Goal: Transaction & Acquisition: Purchase product/service

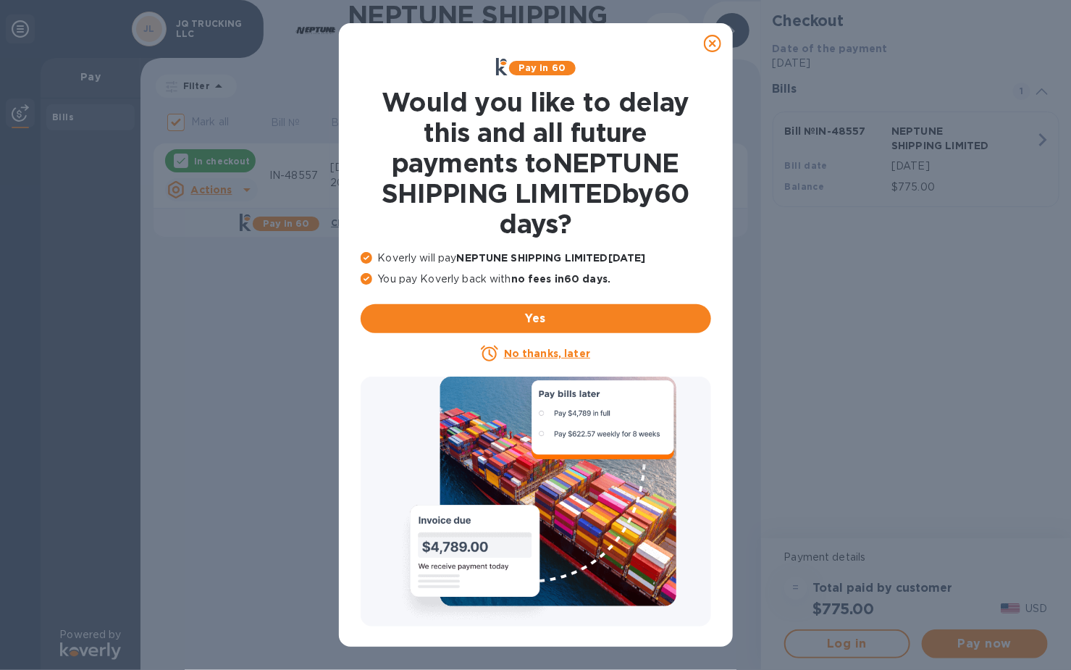
click at [713, 41] on icon at bounding box center [712, 43] width 17 height 17
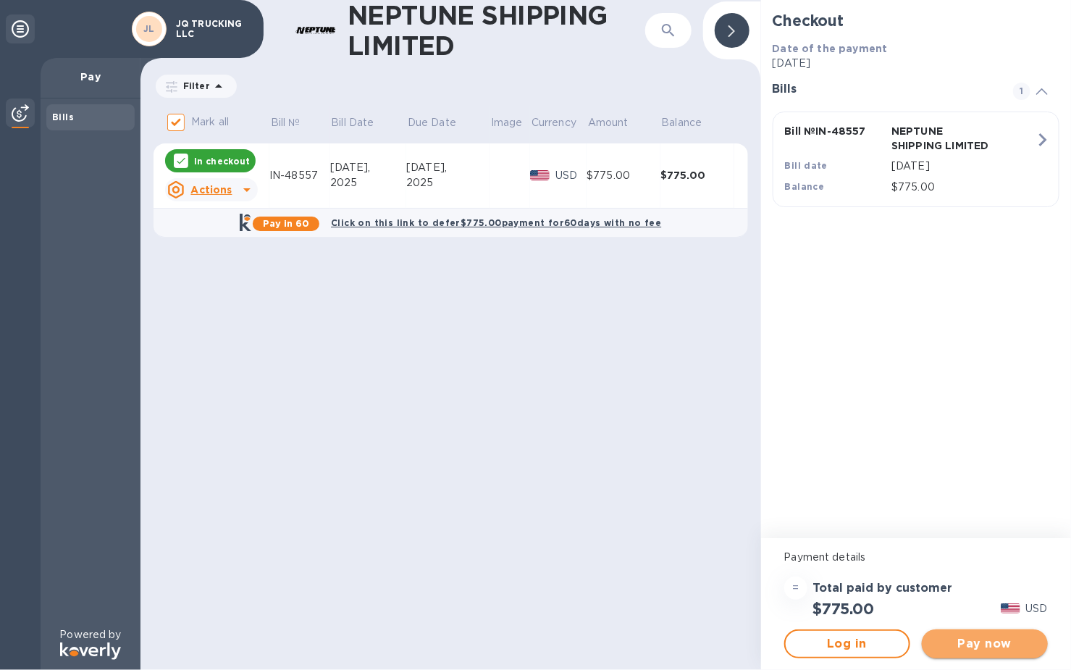
click at [1005, 647] on span "Pay now" at bounding box center [985, 643] width 103 height 17
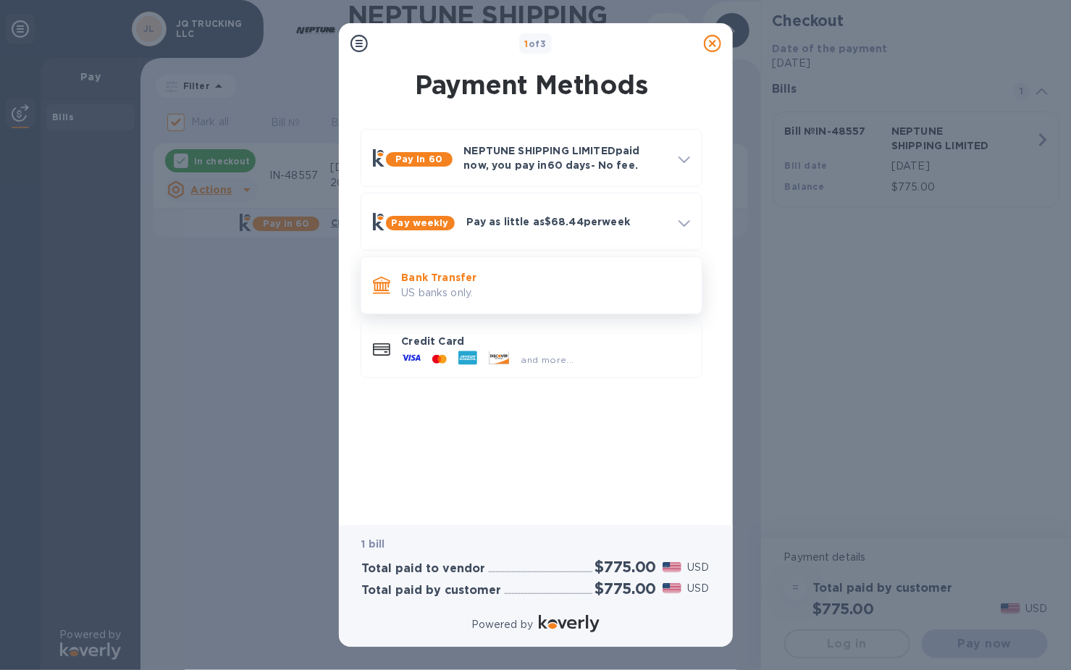
click at [531, 283] on p "Bank Transfer" at bounding box center [546, 277] width 288 height 14
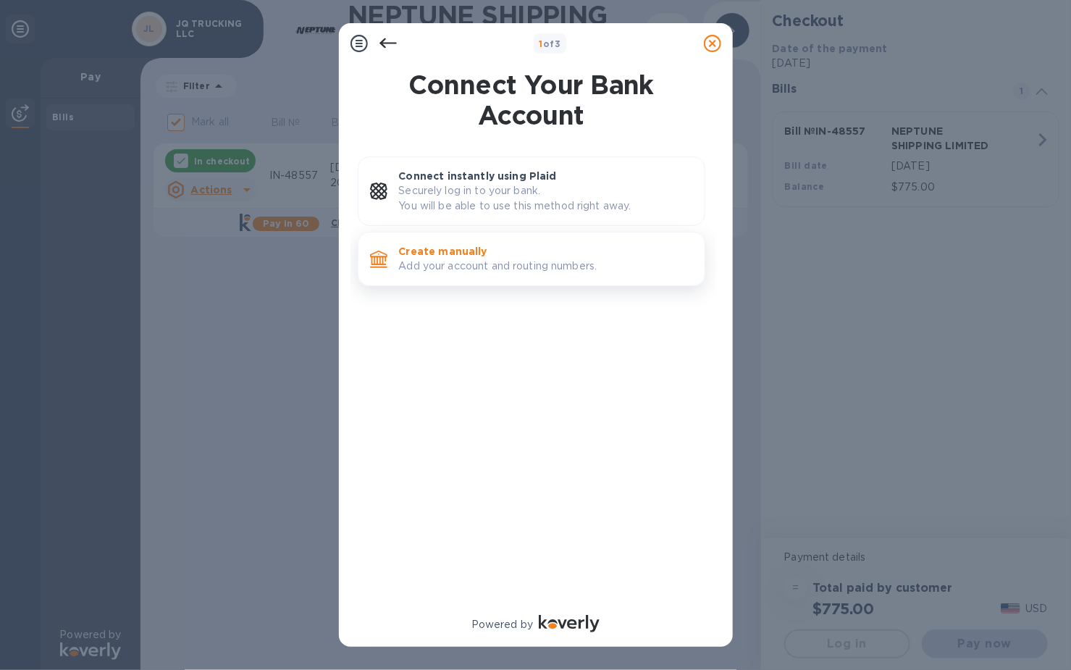
click at [484, 266] on p "Add your account and routing numbers." at bounding box center [546, 266] width 294 height 15
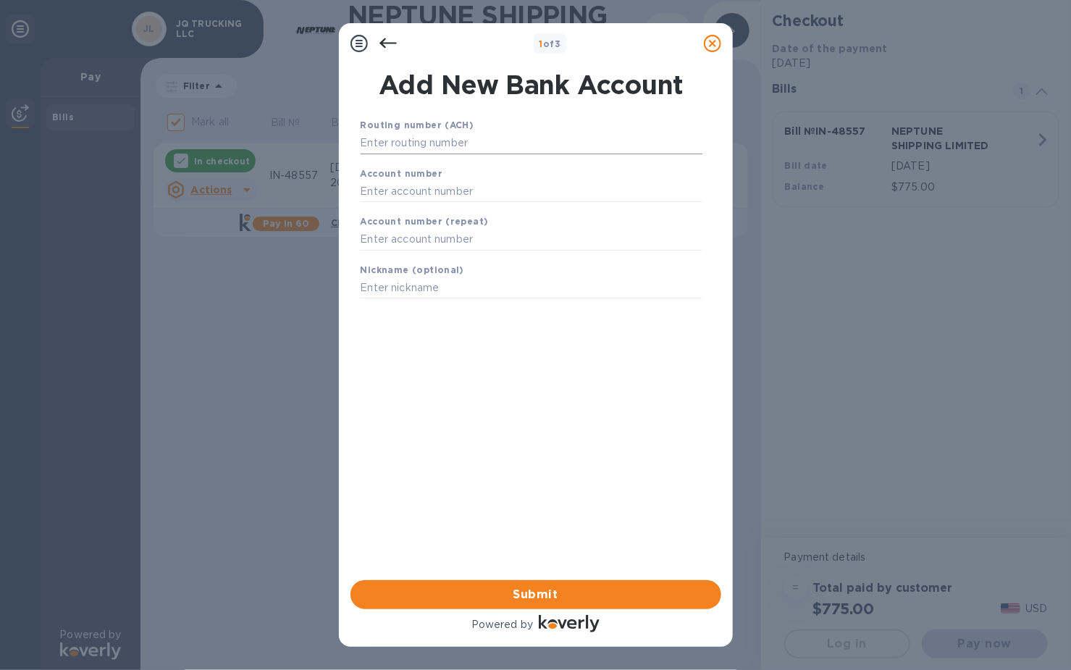
click at [466, 143] on input "text" at bounding box center [532, 144] width 342 height 22
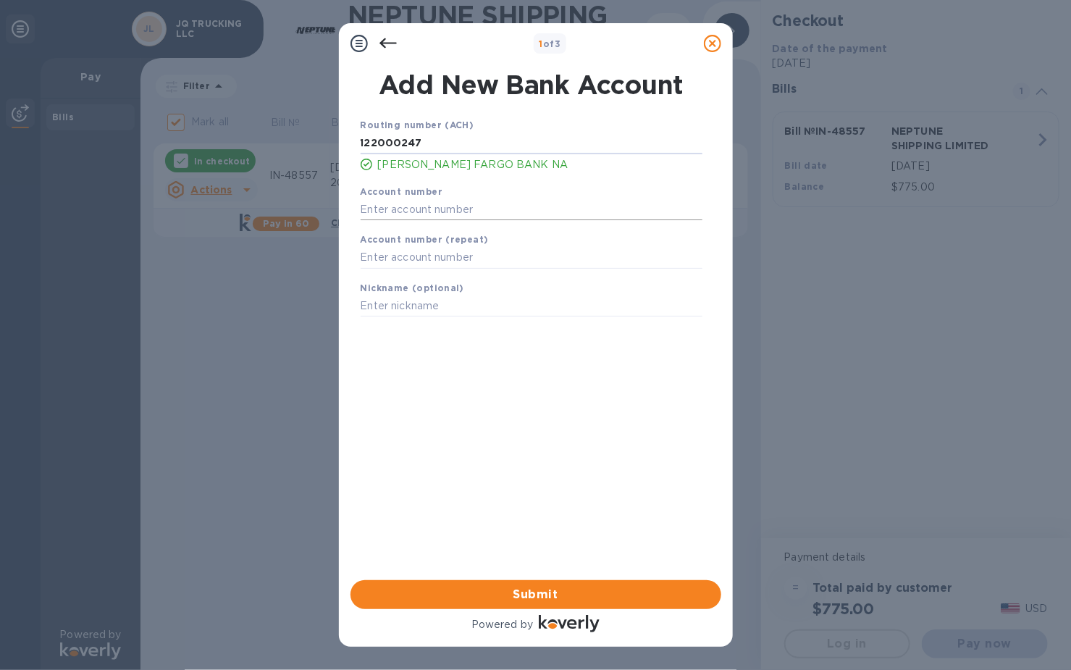
type input "122000247"
click at [393, 209] on input "text" at bounding box center [532, 209] width 342 height 22
type input "122000247"
click at [419, 261] on input "text" at bounding box center [532, 258] width 342 height 22
click at [424, 267] on input "text" at bounding box center [532, 258] width 342 height 22
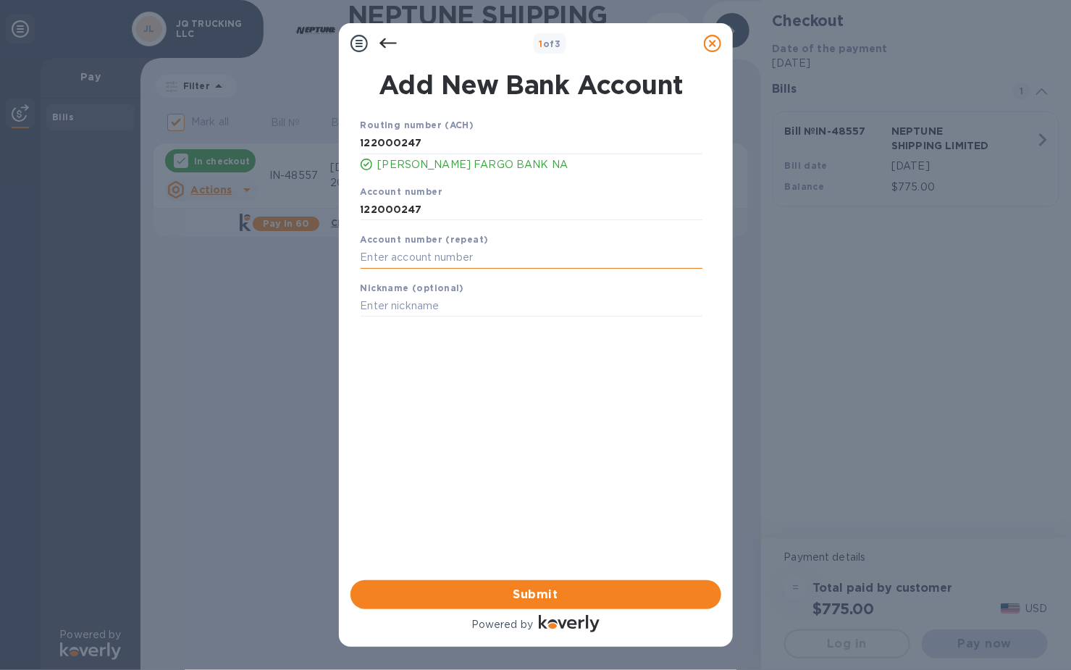
click at [442, 268] on input "text" at bounding box center [532, 258] width 342 height 22
click at [410, 261] on input "122" at bounding box center [532, 258] width 342 height 22
type input "122000247"
click at [388, 305] on input "text" at bounding box center [532, 306] width 342 height 22
type input "JQ Trucking LLC"
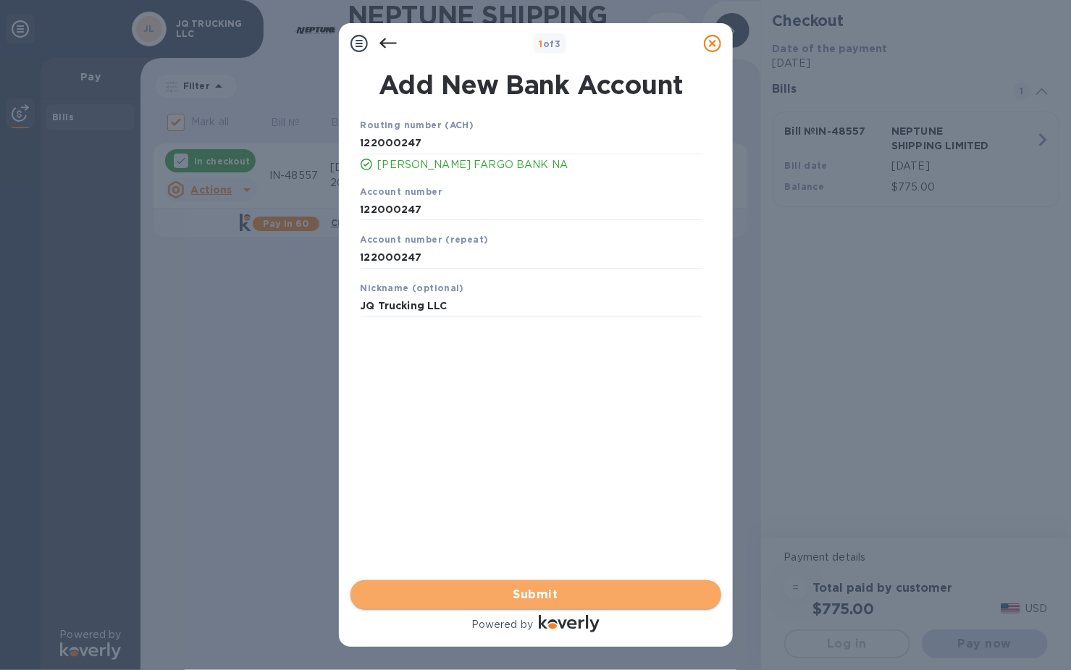
click at [498, 593] on span "Submit" at bounding box center [536, 594] width 348 height 17
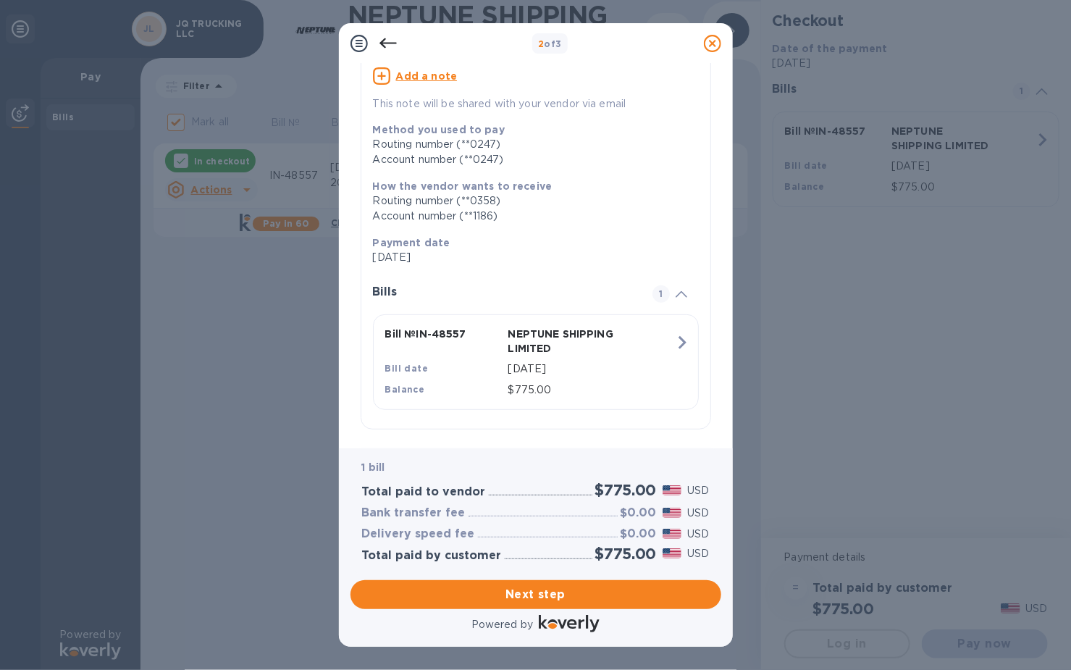
scroll to position [166, 0]
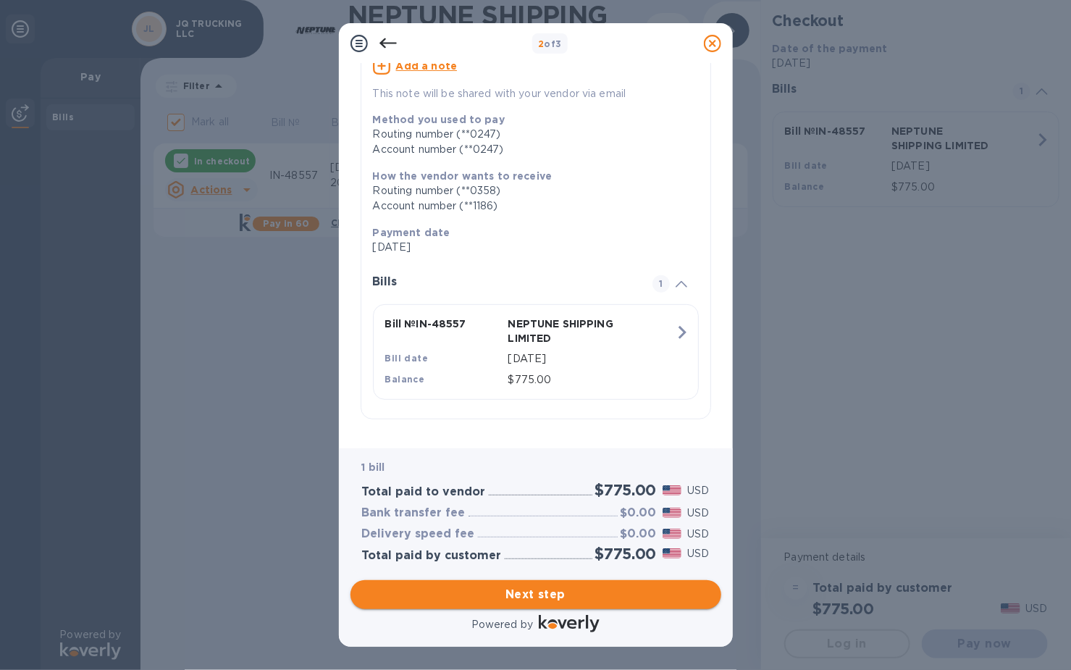
click at [563, 586] on span "Next step" at bounding box center [536, 594] width 348 height 17
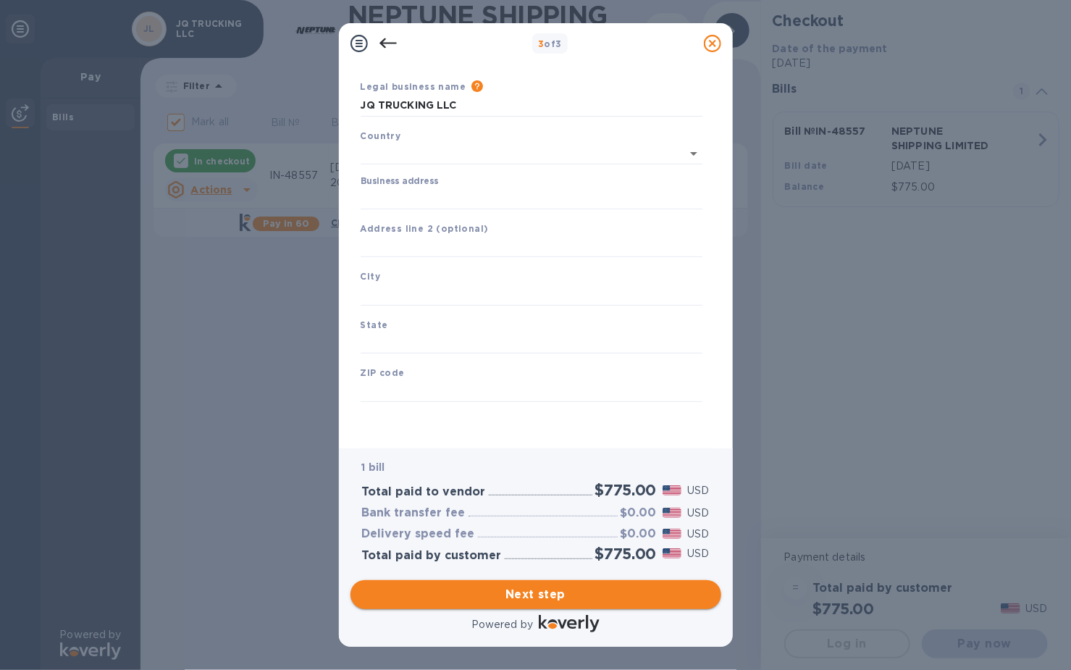
scroll to position [57, 0]
type input "[GEOGRAPHIC_DATA]"
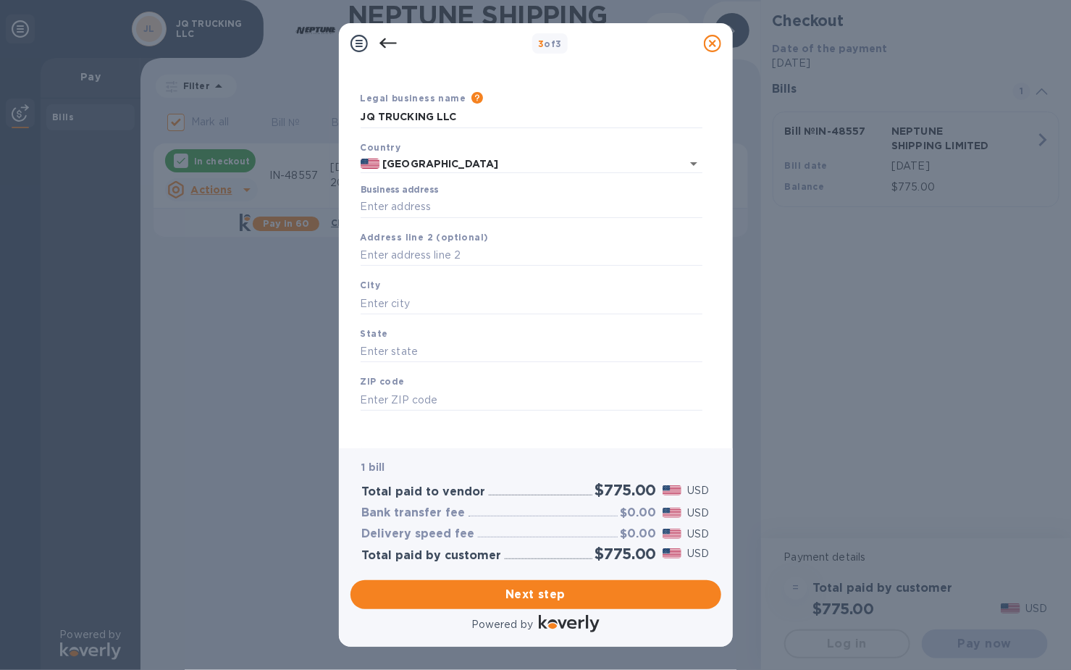
scroll to position [28, 0]
click at [416, 207] on input "Business address" at bounding box center [532, 209] width 342 height 22
type input "108"
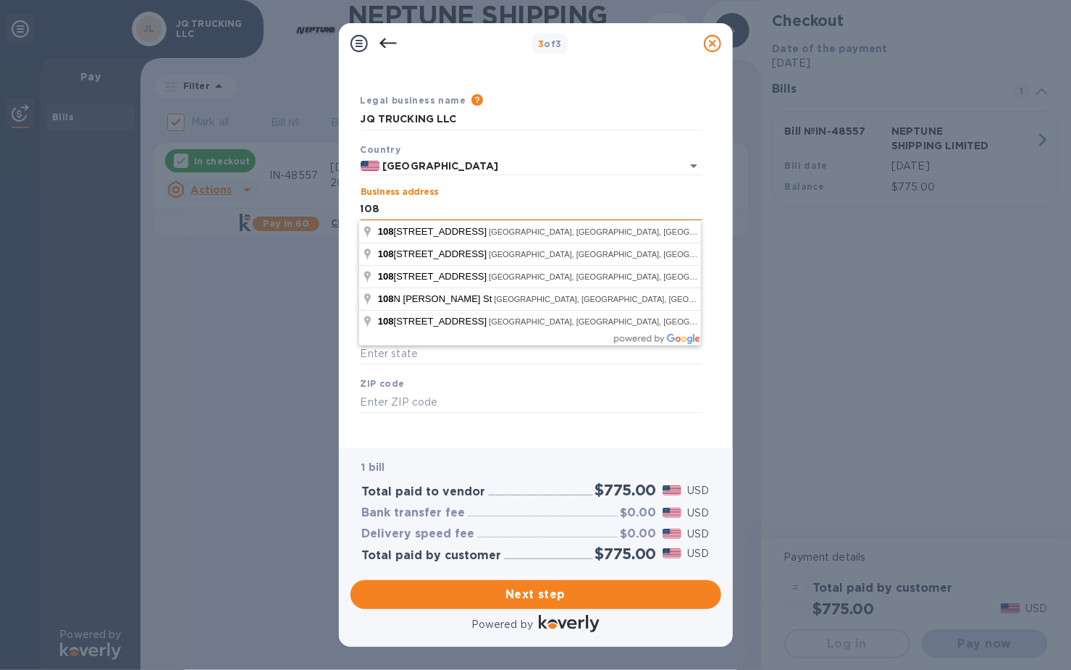
type input "US"
type input "[GEOGRAPHIC_DATA]"
type input "CA"
type input "91752"
type input "[GEOGRAPHIC_DATA]"
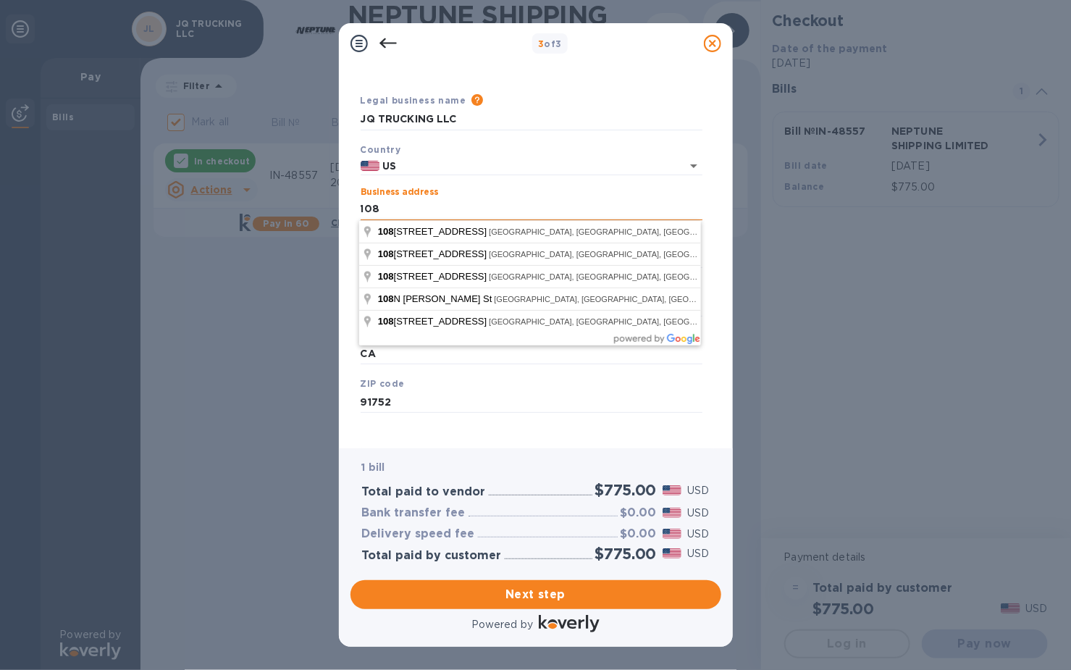
type input "108"
type input "US"
type input "[STREET_ADDRESS]"
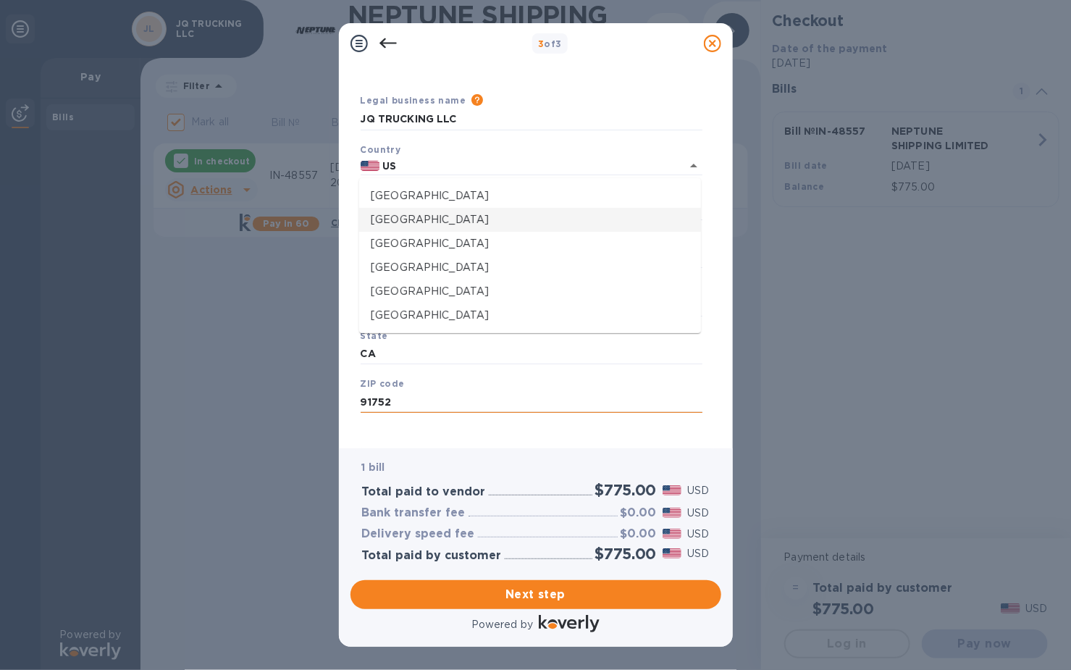
click at [582, 403] on input "91752" at bounding box center [532, 402] width 342 height 22
click at [534, 353] on input "CA" at bounding box center [532, 354] width 342 height 22
click at [695, 164] on icon "Close" at bounding box center [693, 165] width 17 height 17
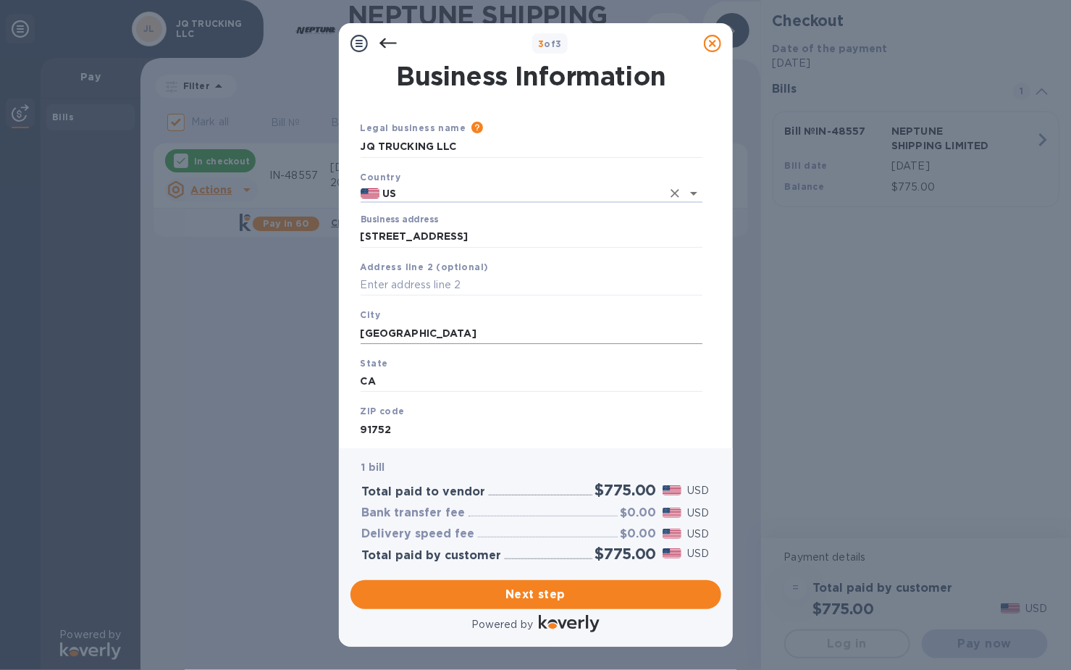
scroll to position [57, 0]
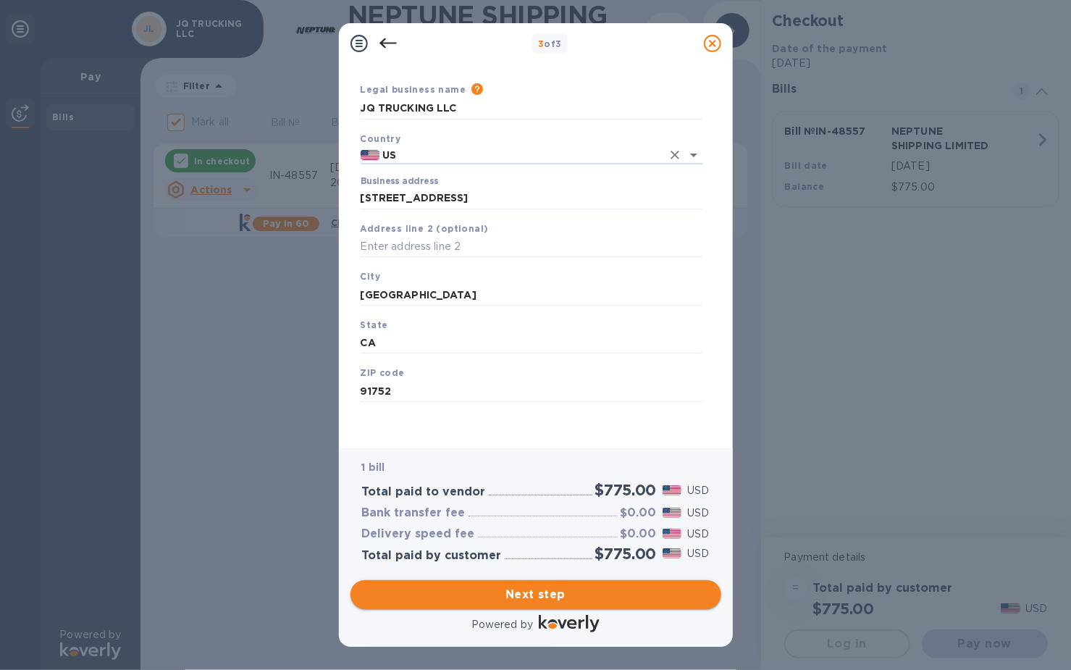
type input "[GEOGRAPHIC_DATA]"
click at [440, 586] on span "Next step" at bounding box center [536, 594] width 348 height 17
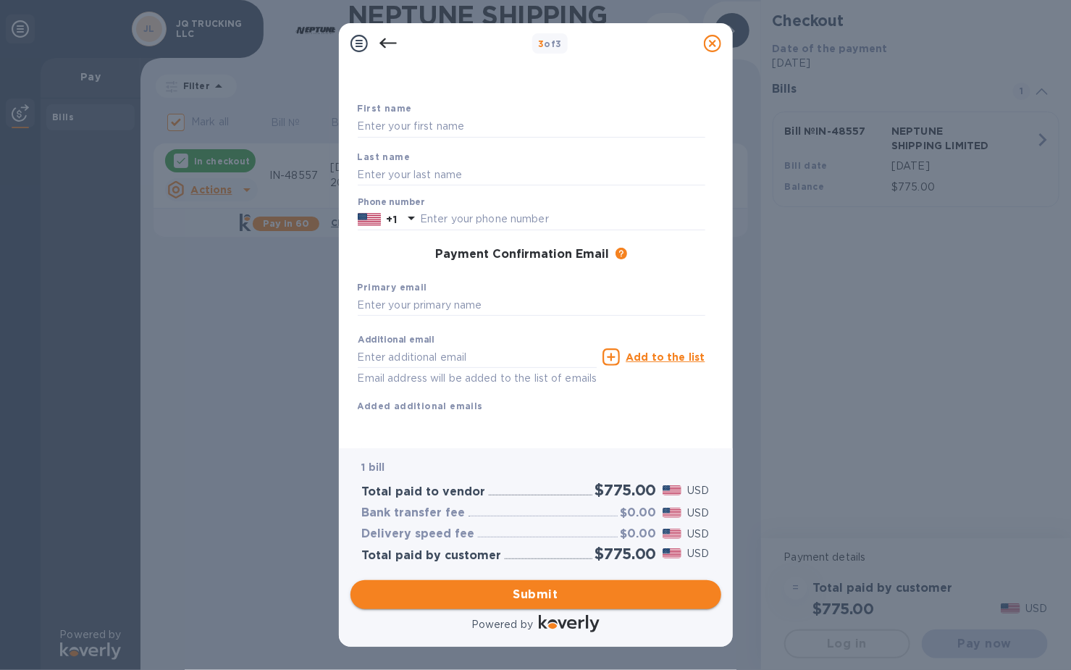
scroll to position [56, 0]
click at [412, 125] on input "text" at bounding box center [532, 127] width 348 height 22
click at [438, 128] on input "[PERSON_NAME]" at bounding box center [532, 127] width 348 height 22
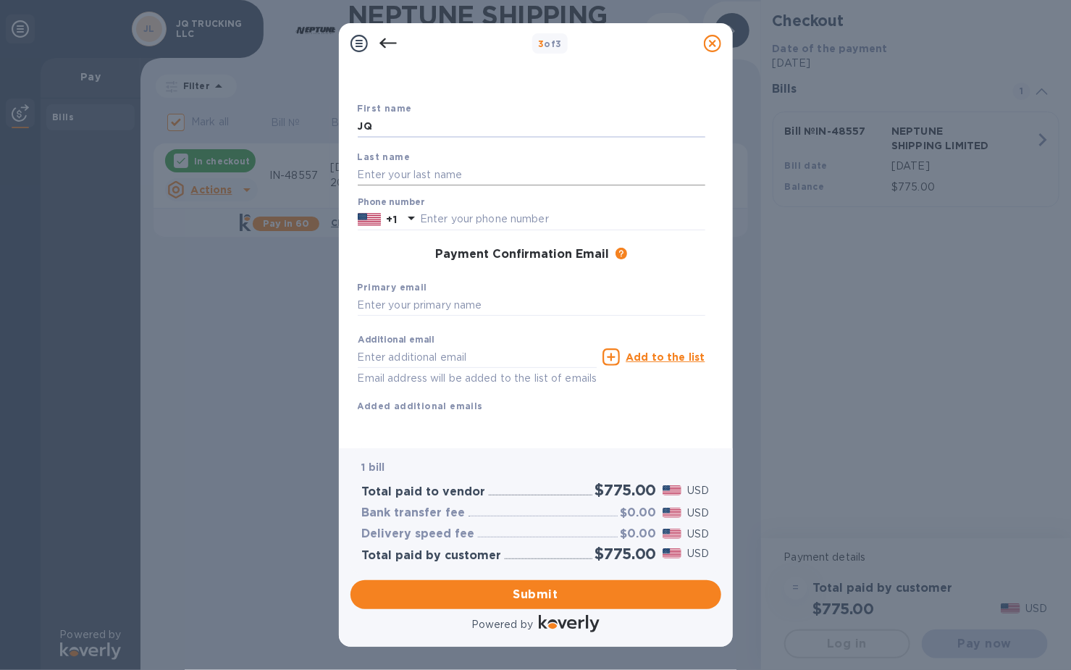
type input "JQ"
click at [415, 181] on input "text" at bounding box center [532, 175] width 348 height 22
type input "Trucking LLC"
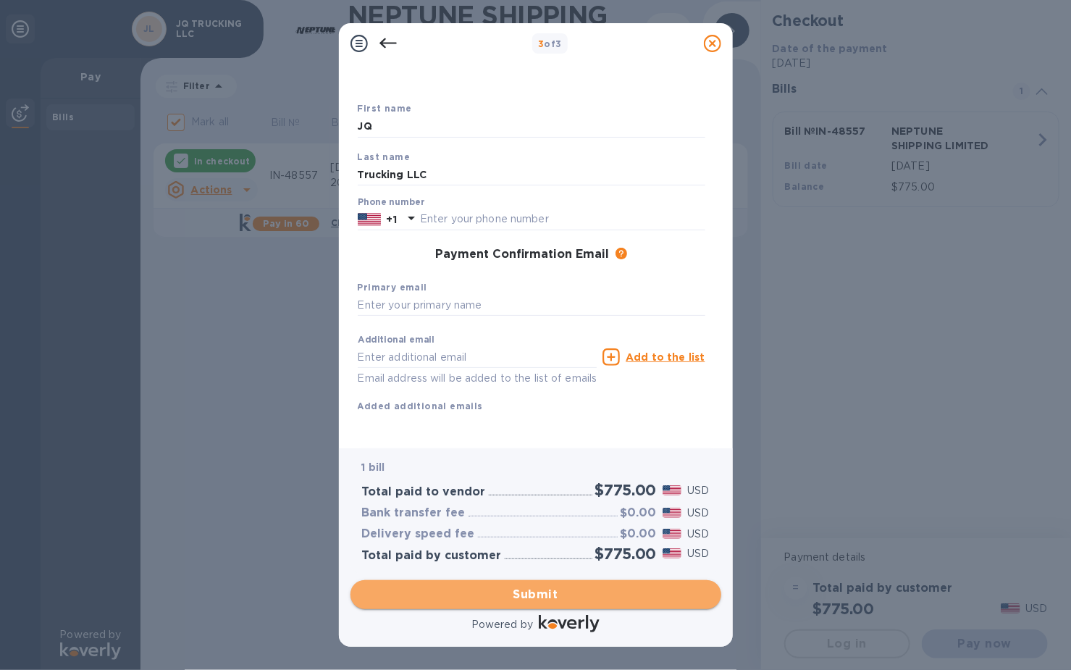
click at [474, 595] on span "Submit" at bounding box center [536, 594] width 348 height 17
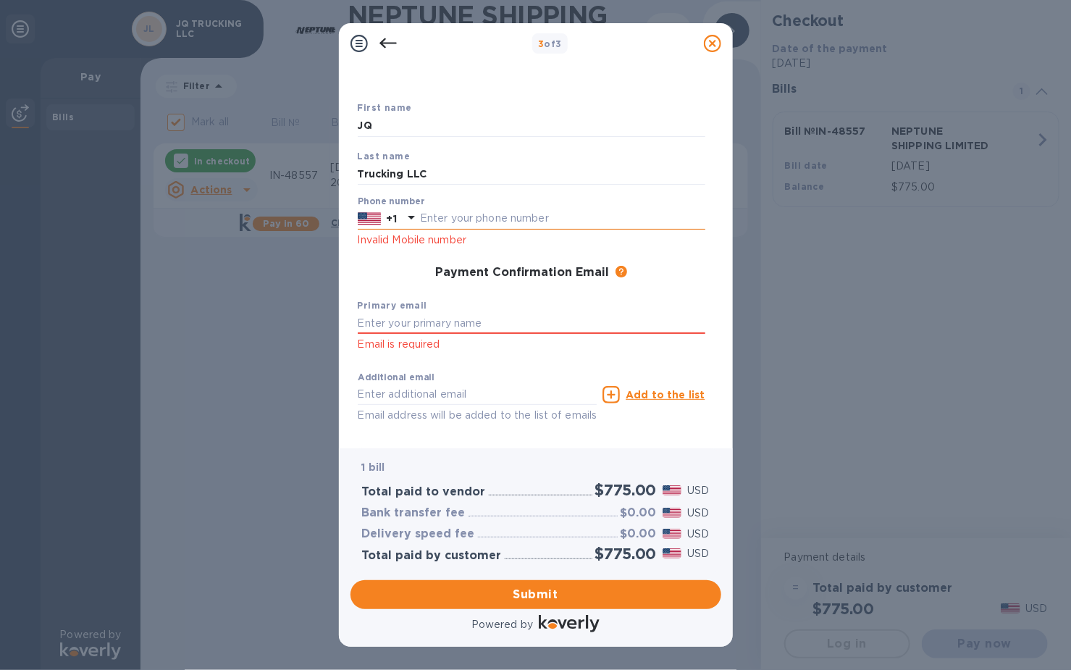
click at [451, 212] on input "text" at bounding box center [562, 219] width 285 height 22
type input "3232732809"
click at [414, 311] on b "Primary email" at bounding box center [393, 305] width 70 height 11
click at [427, 333] on input "text" at bounding box center [532, 324] width 348 height 22
type input "[EMAIL_ADDRESS][DOMAIN_NAME]"
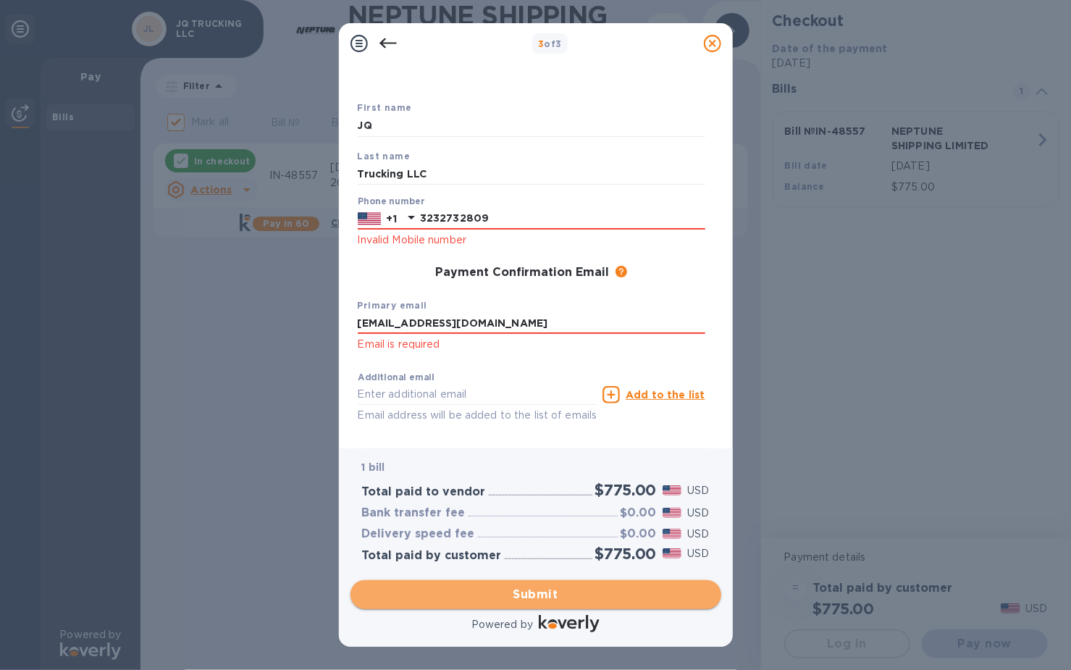
click at [484, 596] on span "Submit" at bounding box center [536, 594] width 348 height 17
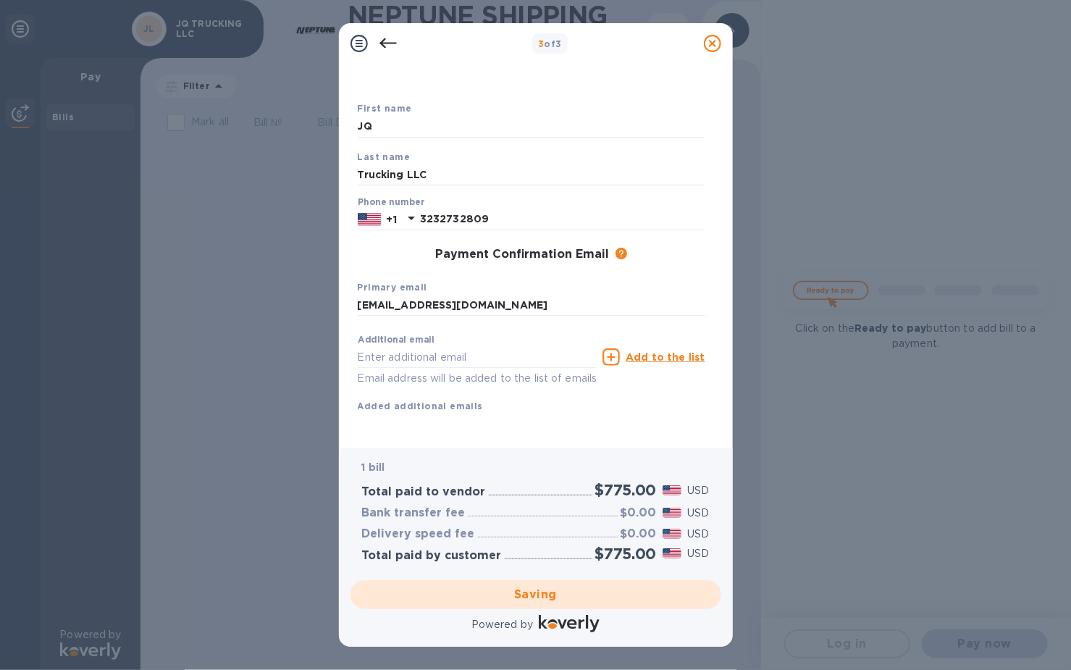
checkbox input "false"
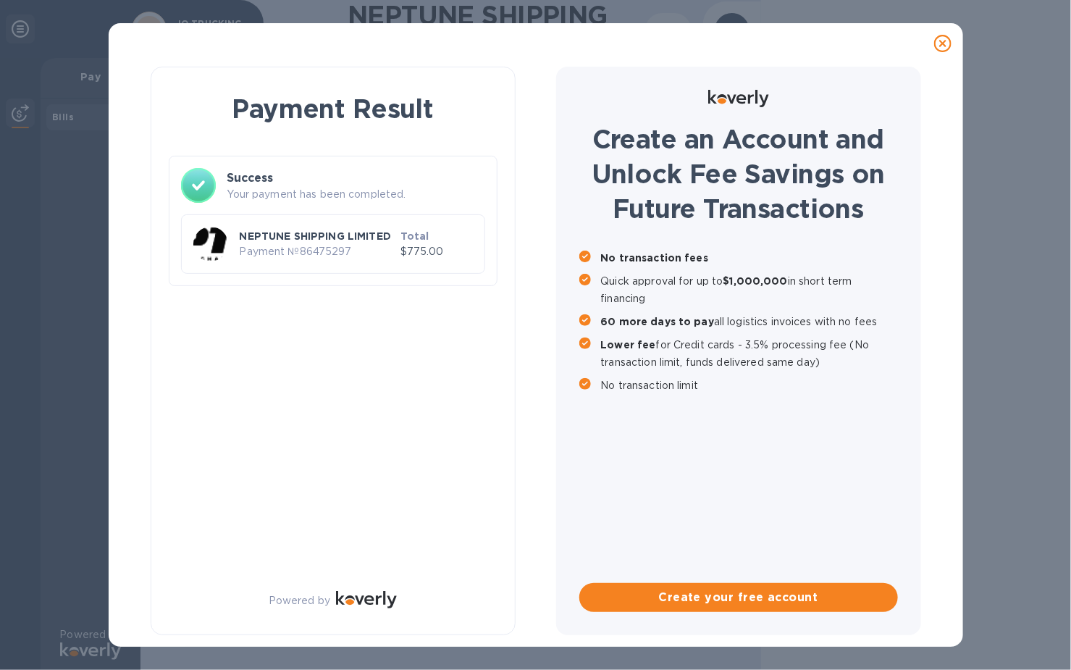
click at [944, 41] on icon at bounding box center [942, 43] width 17 height 17
